Goal: Communication & Community: Answer question/provide support

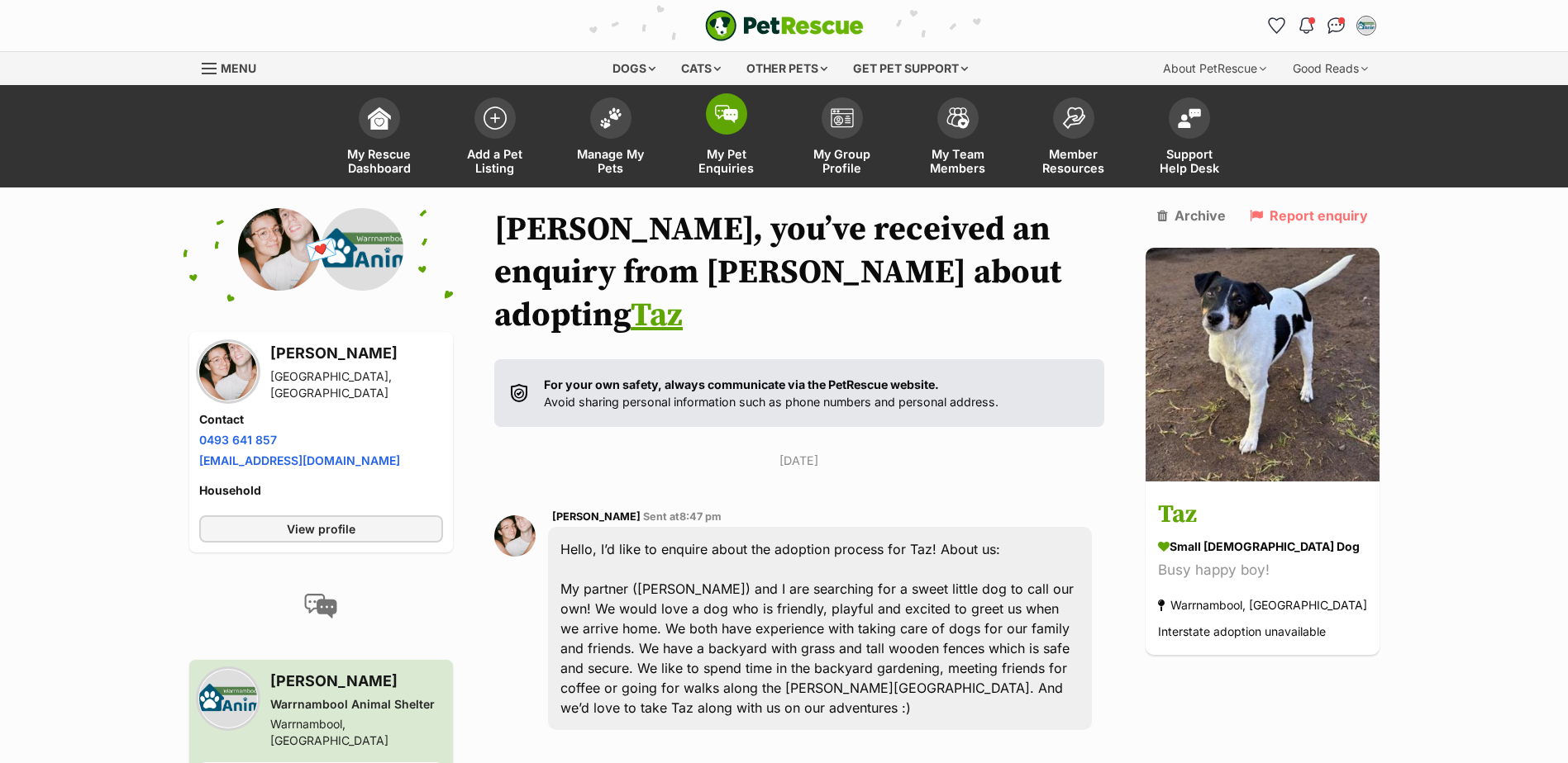
click at [737, 163] on span "My Pet Enquiries" at bounding box center [726, 161] width 75 height 28
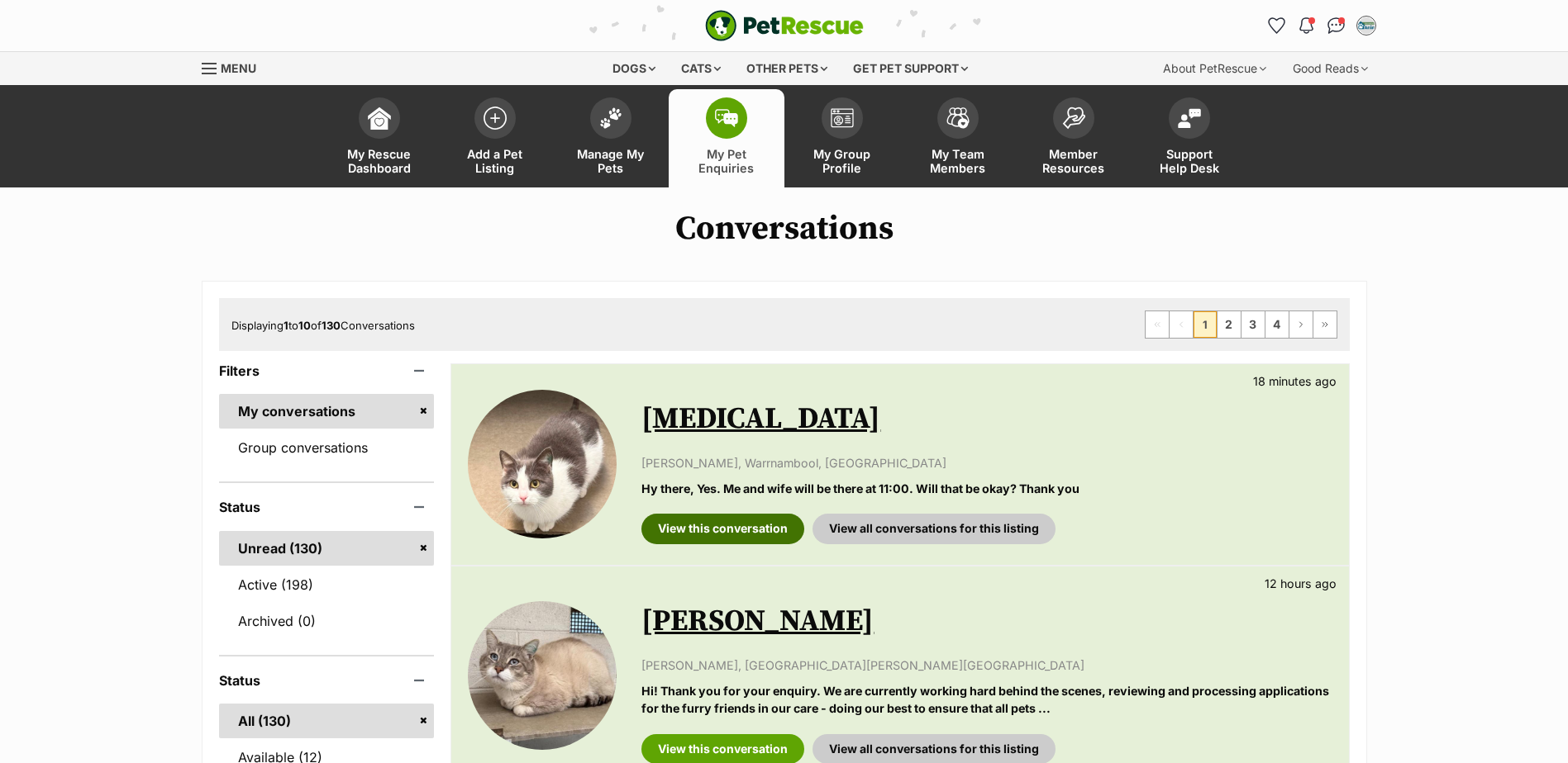
click at [757, 529] on link "View this conversation" at bounding box center [722, 528] width 163 height 29
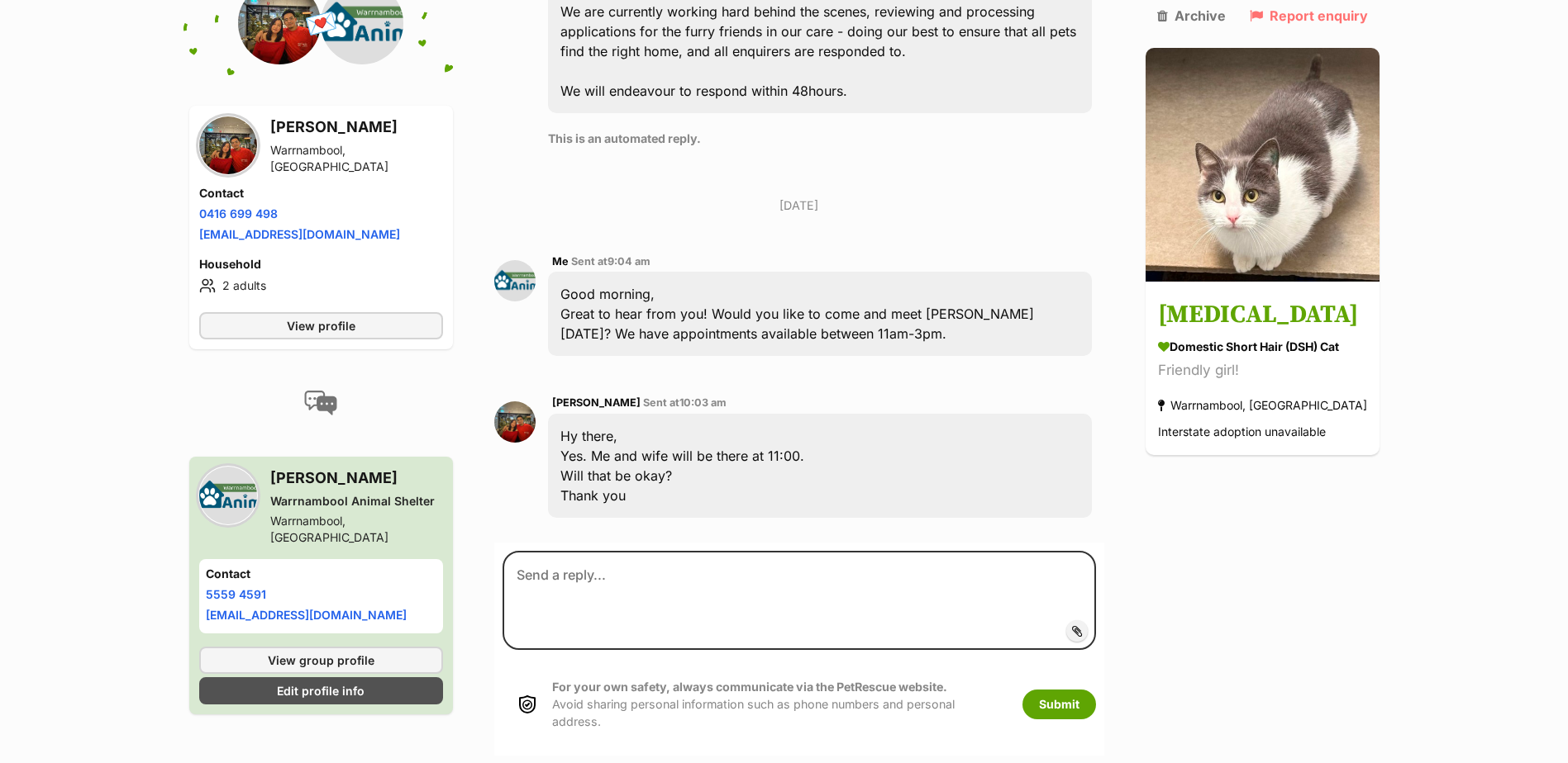
scroll to position [809, 0]
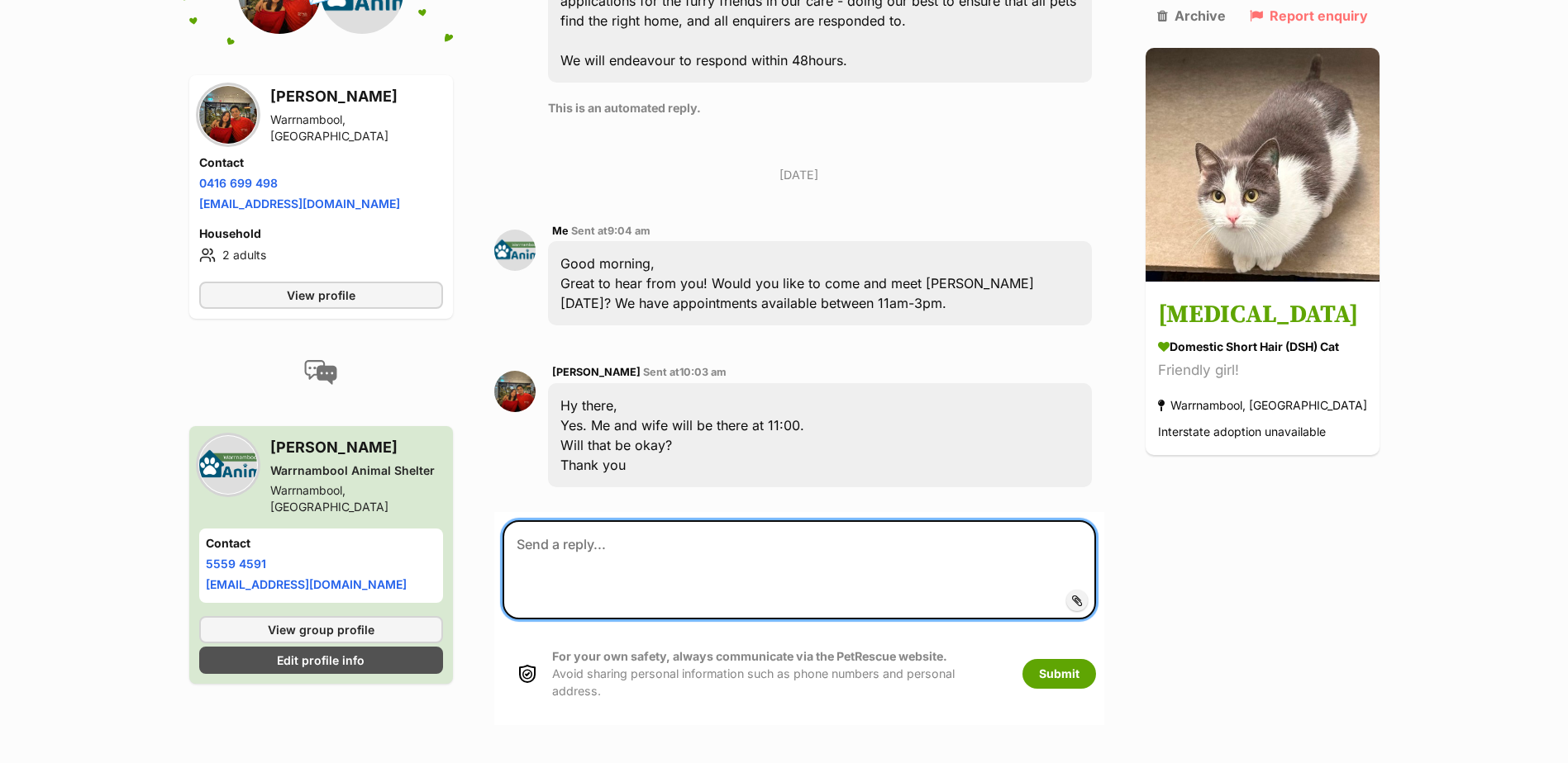
click at [766, 521] on textarea at bounding box center [799, 570] width 593 height 99
type textarea "Yes sure, we will see you both then."
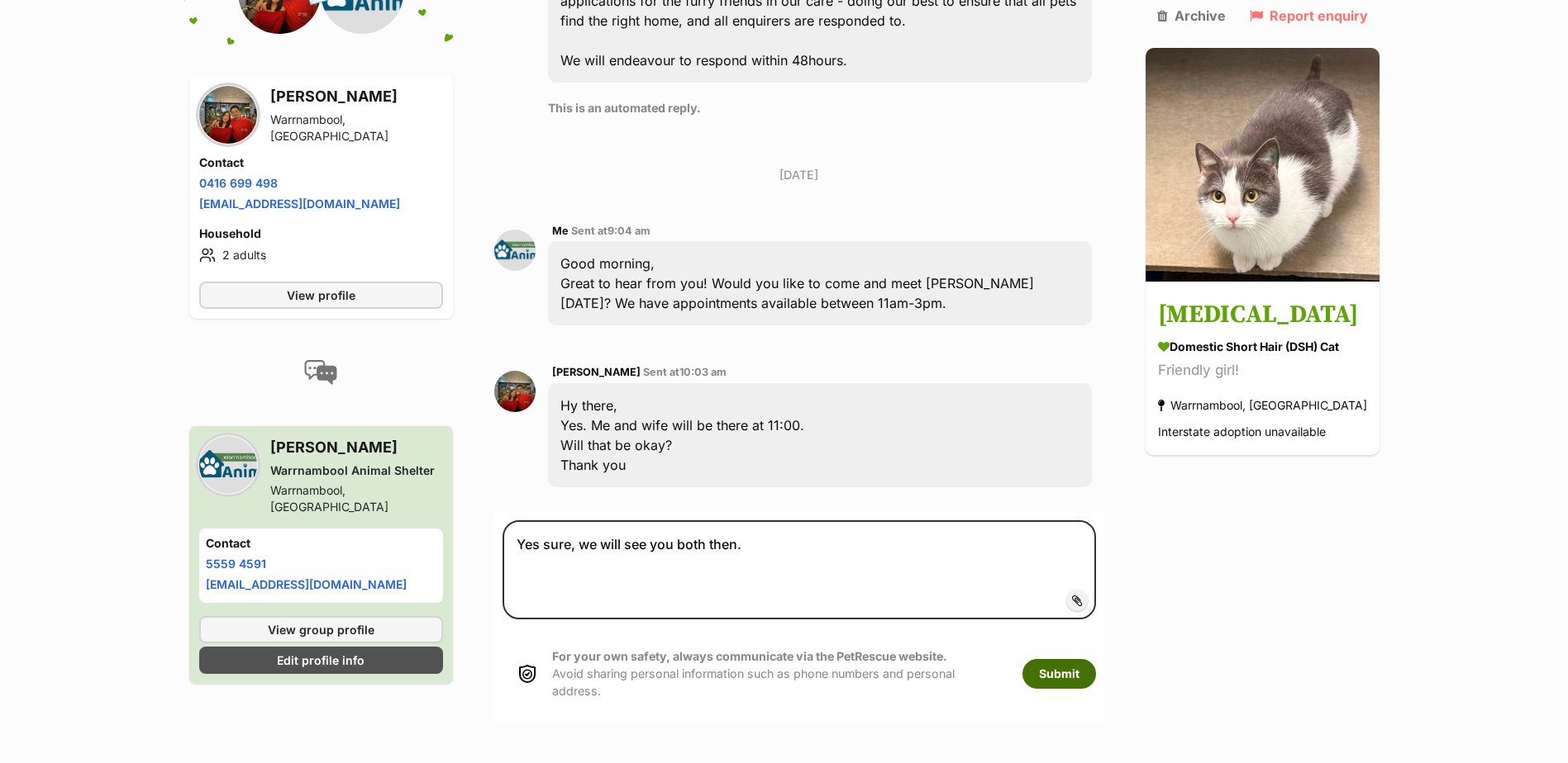
click at [1078, 659] on button "Submit" at bounding box center [1060, 673] width 74 height 29
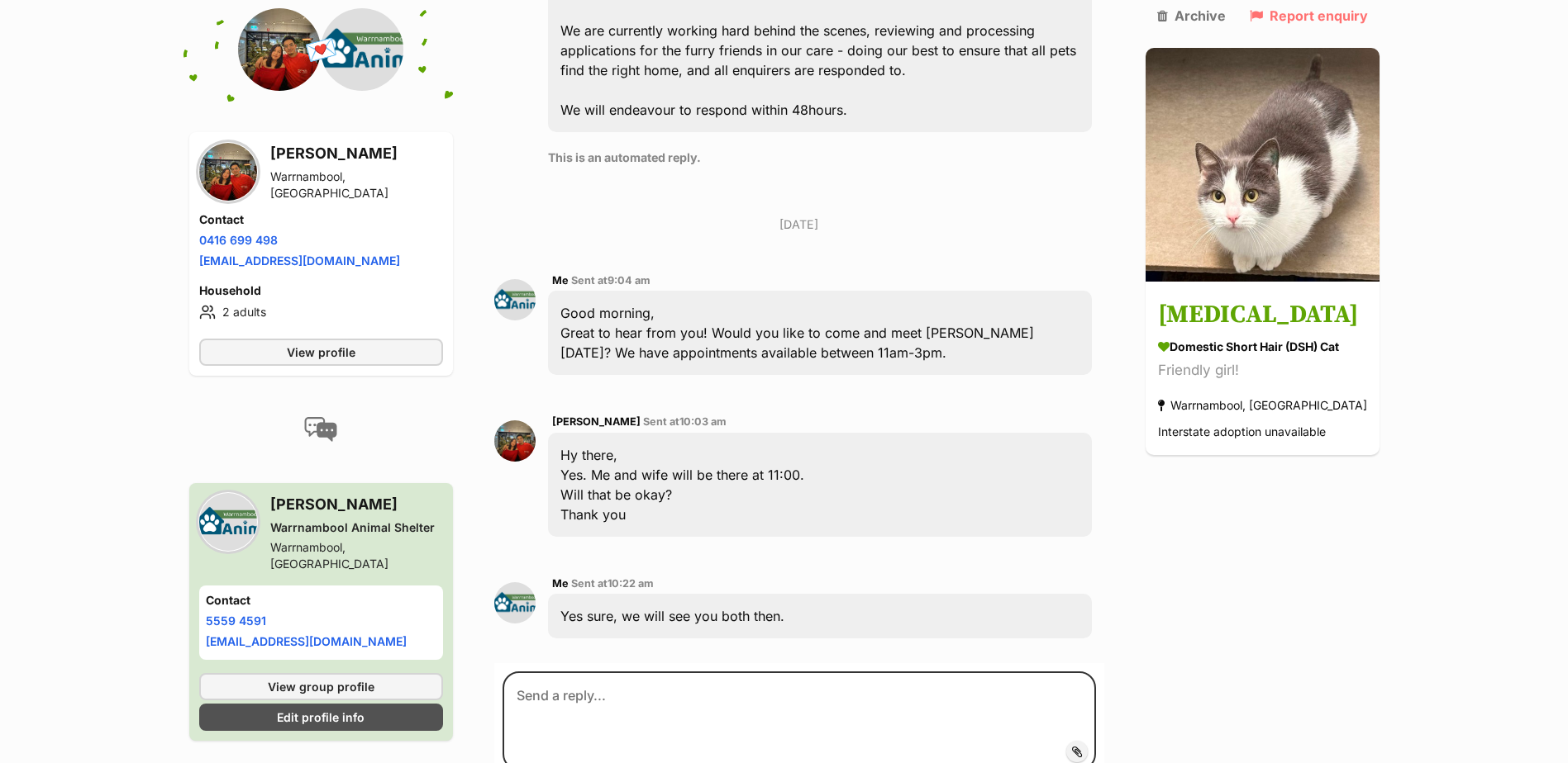
scroll to position [942, 0]
